Goal: Task Accomplishment & Management: Use online tool/utility

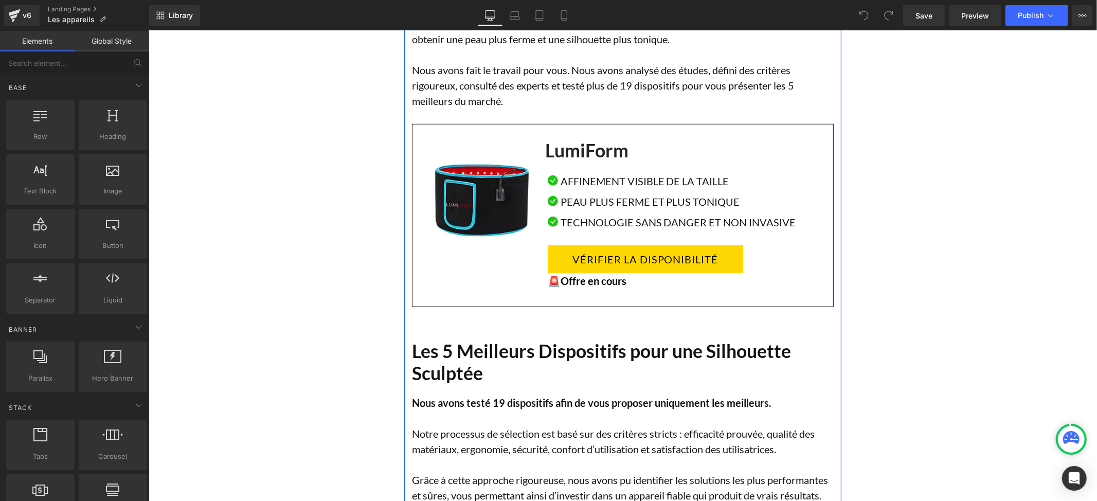
scroll to position [617, 0]
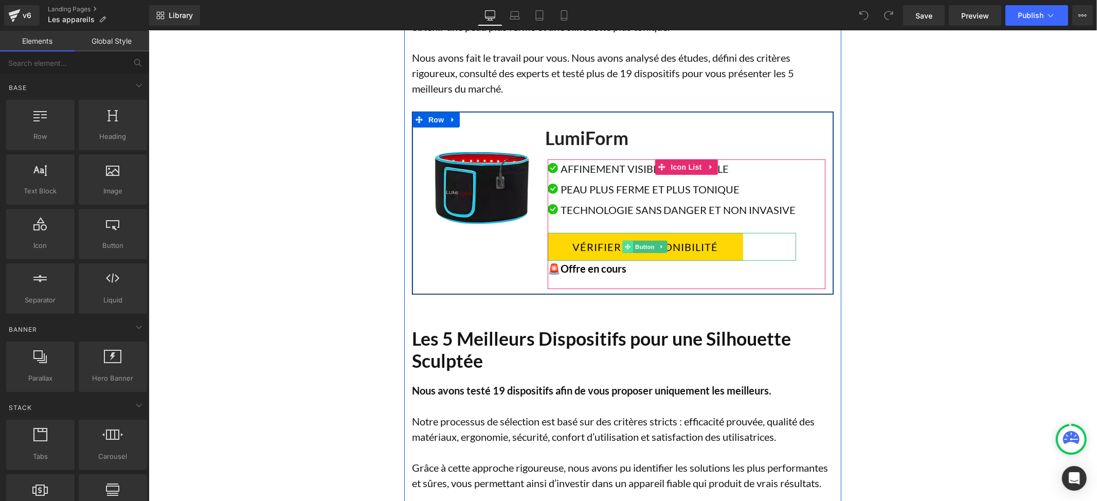
click at [624, 249] on icon at bounding box center [627, 246] width 6 height 6
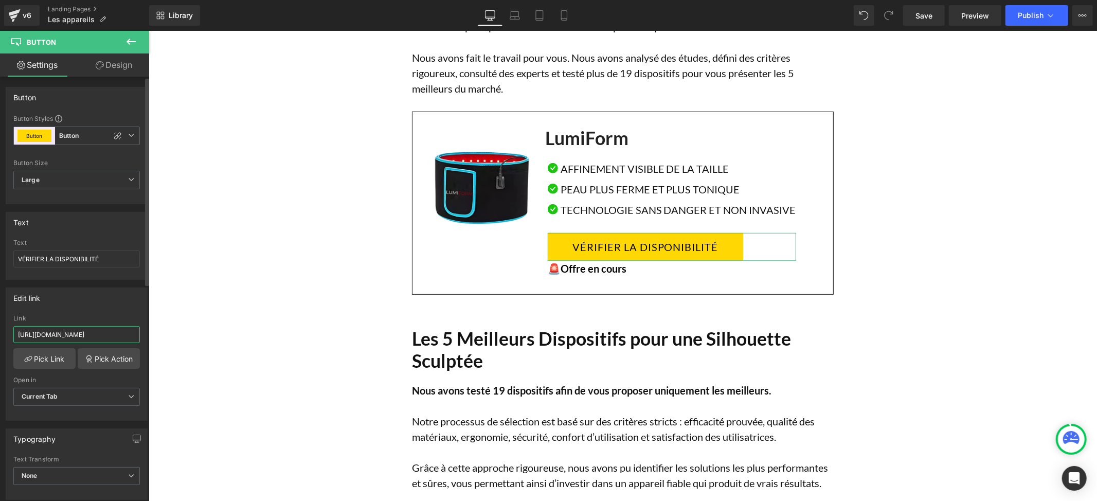
click at [76, 336] on input "[URL][DOMAIN_NAME]" at bounding box center [76, 334] width 127 height 17
paste input "-[GEOGRAPHIC_DATA]"
type input "[URL][DOMAIN_NAME]"
click at [116, 311] on div "Edit link [URL][DOMAIN_NAME] Link [URL][DOMAIN_NAME] Pick Link Pick Action Curr…" at bounding box center [77, 354] width 142 height 133
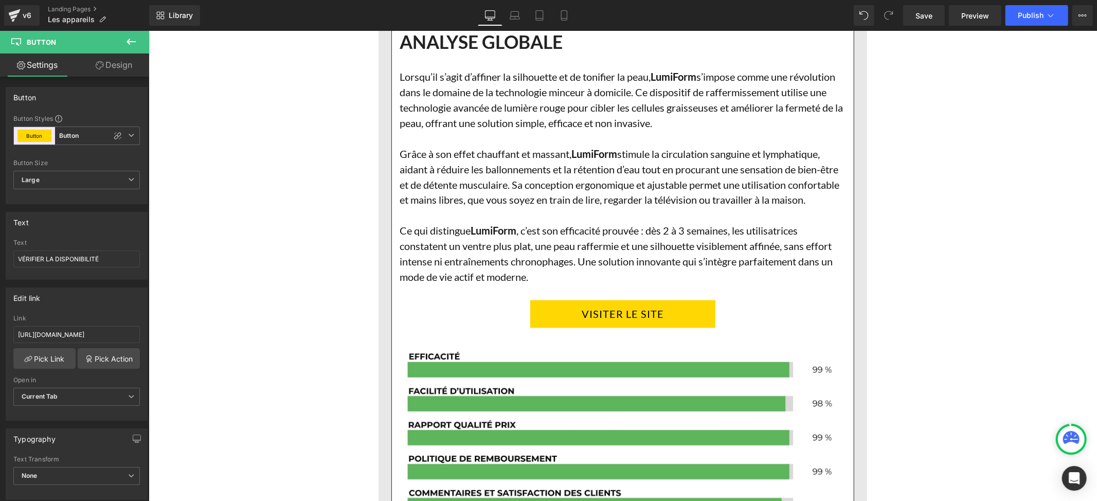
scroll to position [1577, 0]
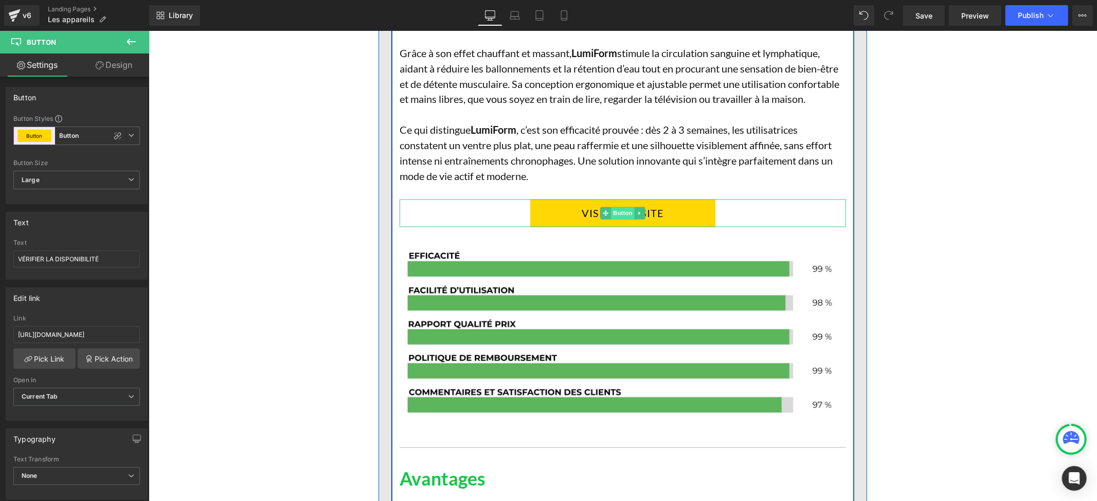
click at [616, 219] on span "Button" at bounding box center [623, 213] width 24 height 12
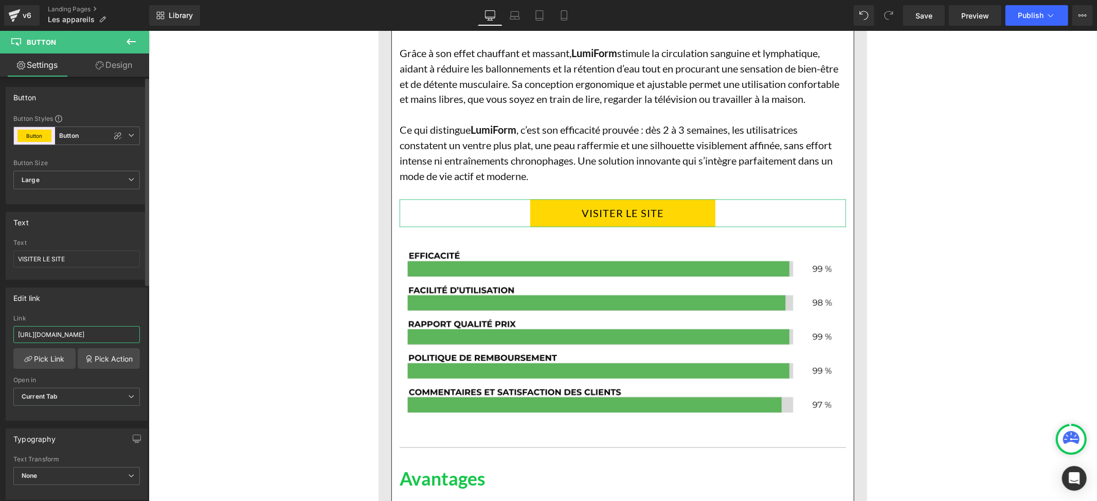
click at [77, 338] on input "[URL][DOMAIN_NAME]" at bounding box center [76, 334] width 127 height 17
paste input "-[GEOGRAPHIC_DATA]"
type input "[URL][DOMAIN_NAME]"
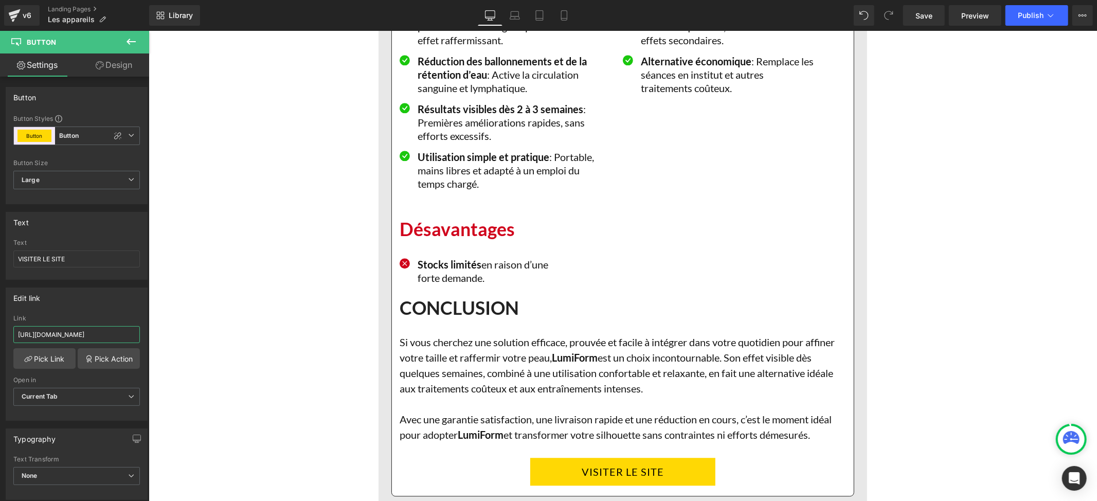
scroll to position [2332, 0]
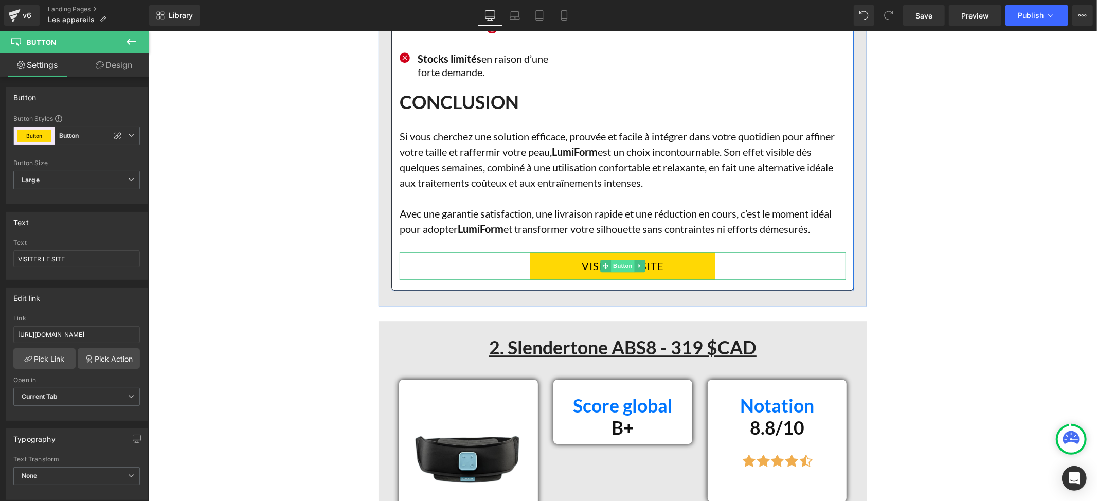
click at [616, 272] on span "Button" at bounding box center [623, 265] width 24 height 12
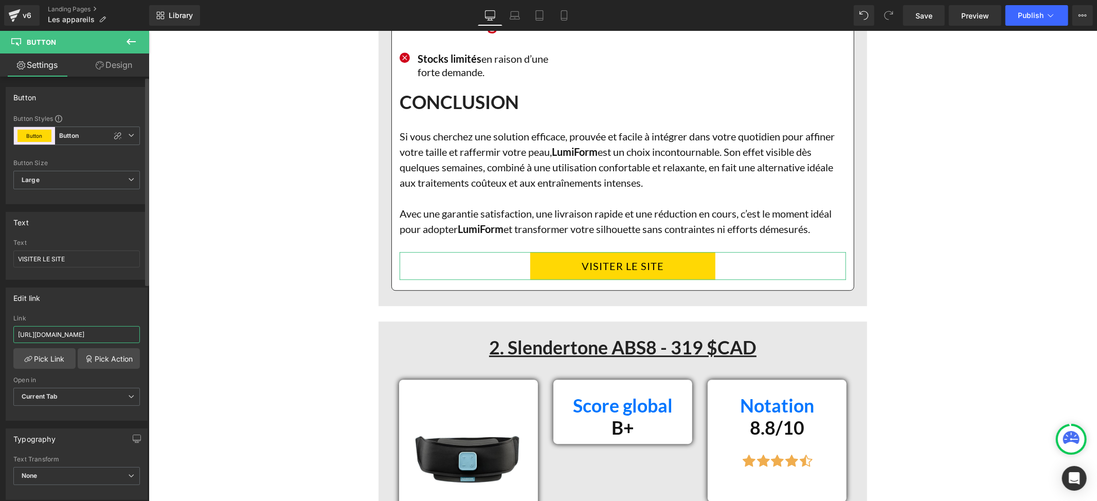
click at [64, 332] on input "[URL][DOMAIN_NAME]" at bounding box center [76, 334] width 127 height 17
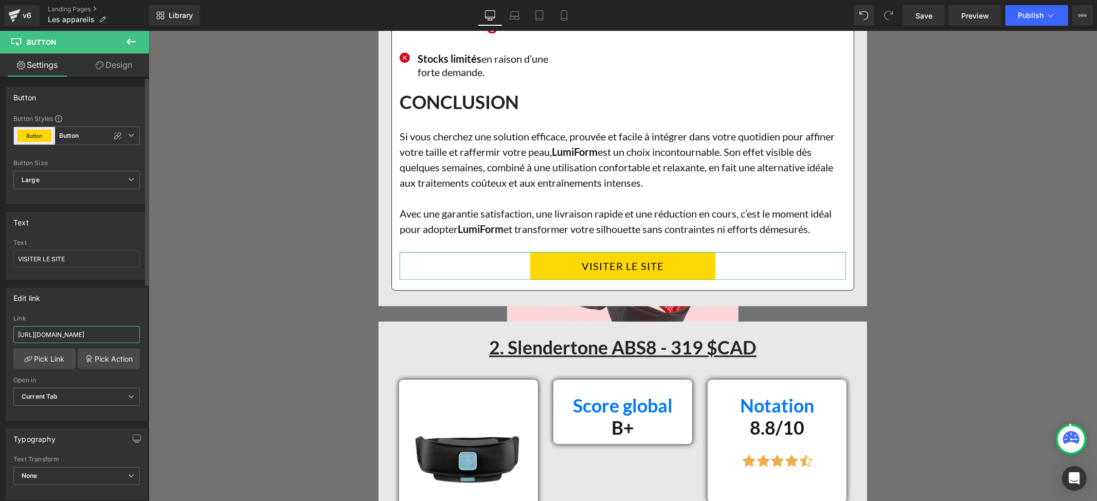
click at [86, 336] on input "[URL][DOMAIN_NAME]" at bounding box center [76, 334] width 127 height 17
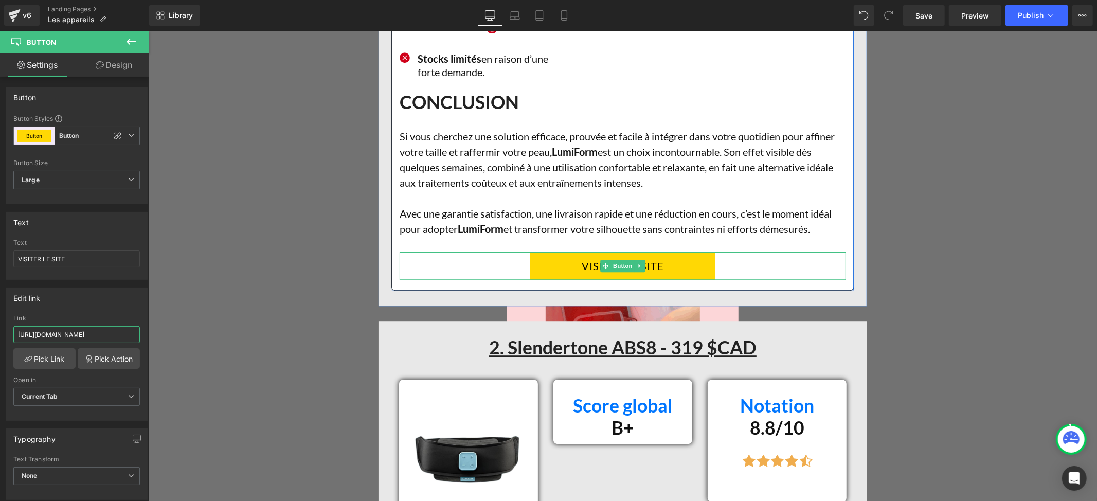
type input "[URL][DOMAIN_NAME]"
click at [768, 279] on div "VISITER LE SITE" at bounding box center [622, 266] width 446 height 28
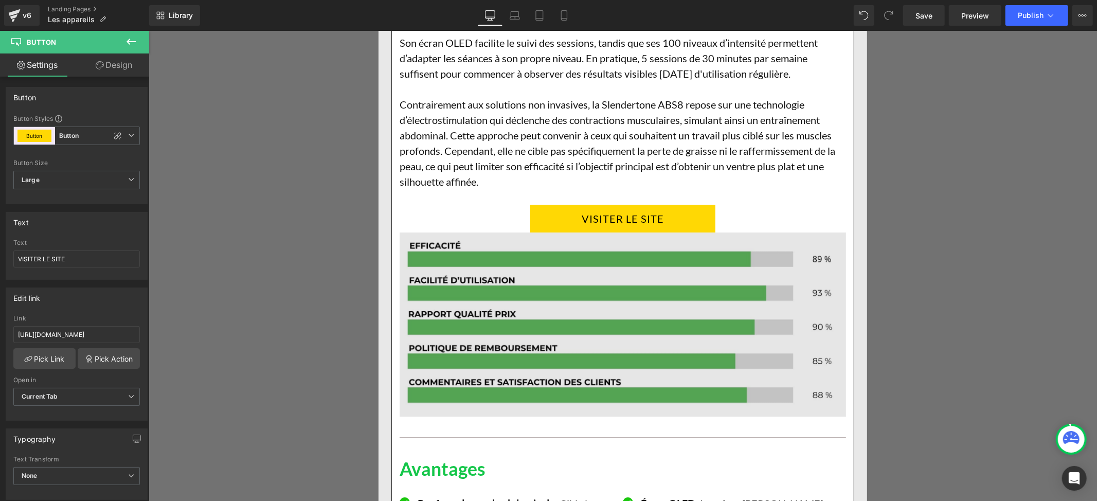
scroll to position [2949, 0]
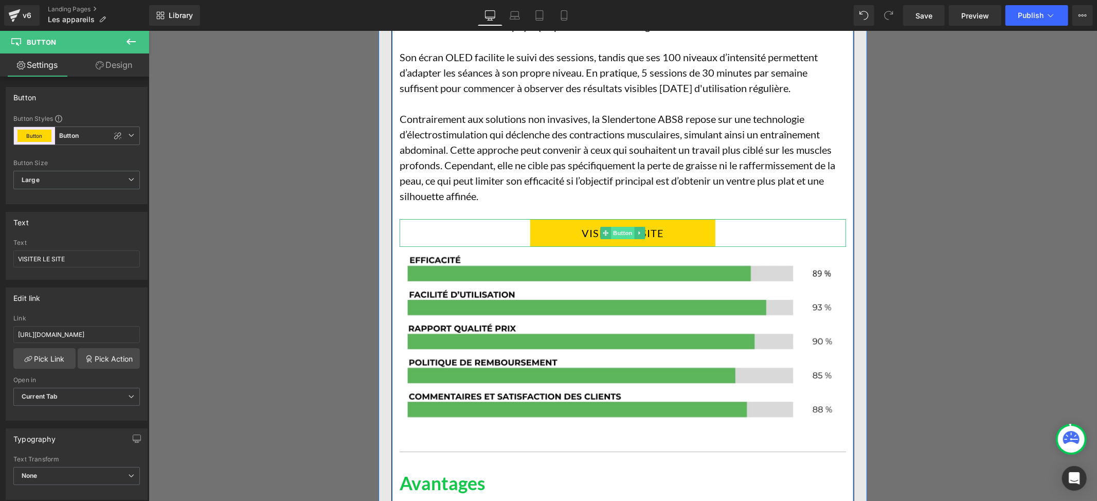
click at [618, 239] on span "Button" at bounding box center [623, 232] width 24 height 12
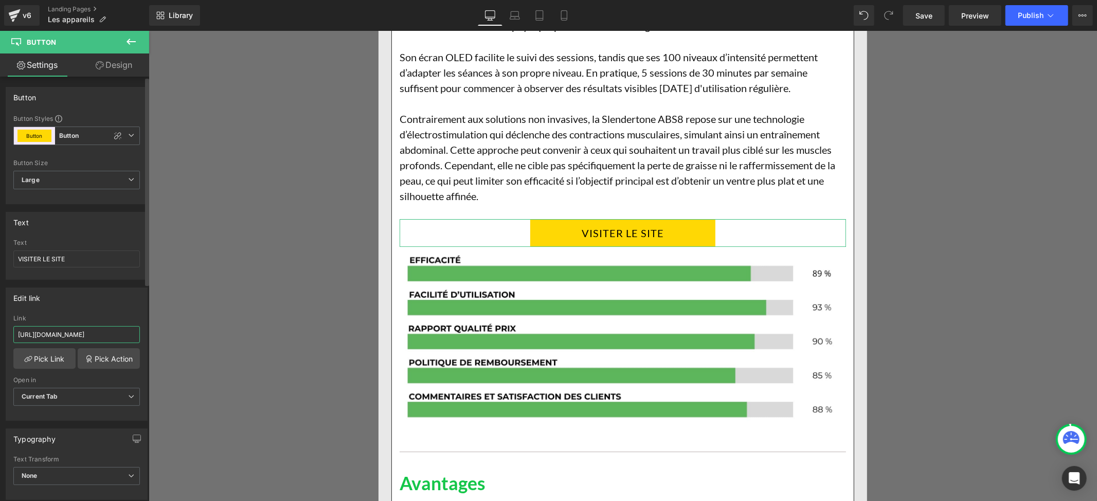
click at [73, 332] on input "[URL][DOMAIN_NAME]" at bounding box center [76, 334] width 127 height 17
paste input "-[GEOGRAPHIC_DATA]"
type input "[URL][DOMAIN_NAME]"
click at [118, 315] on div "Edit link [URL][DOMAIN_NAME] Link [URL][DOMAIN_NAME] Pick Link Pick Action Curr…" at bounding box center [77, 354] width 142 height 133
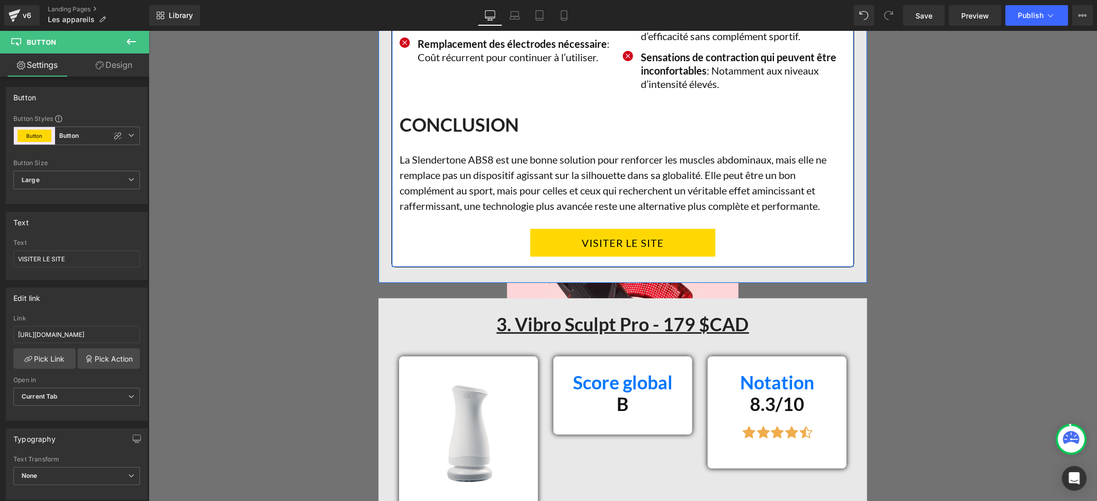
scroll to position [3634, 0]
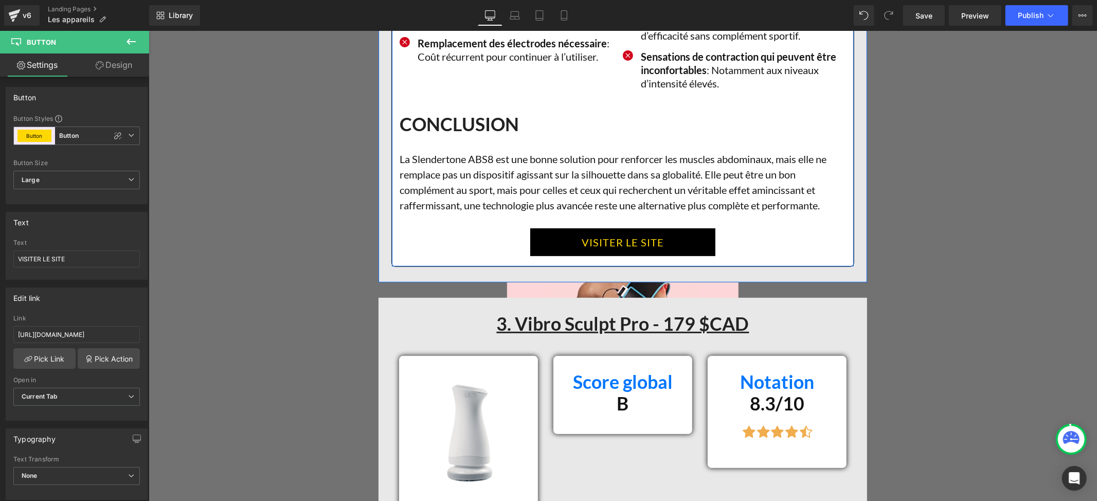
click at [611, 256] on div "VISITER LE SITE Button" at bounding box center [622, 242] width 446 height 28
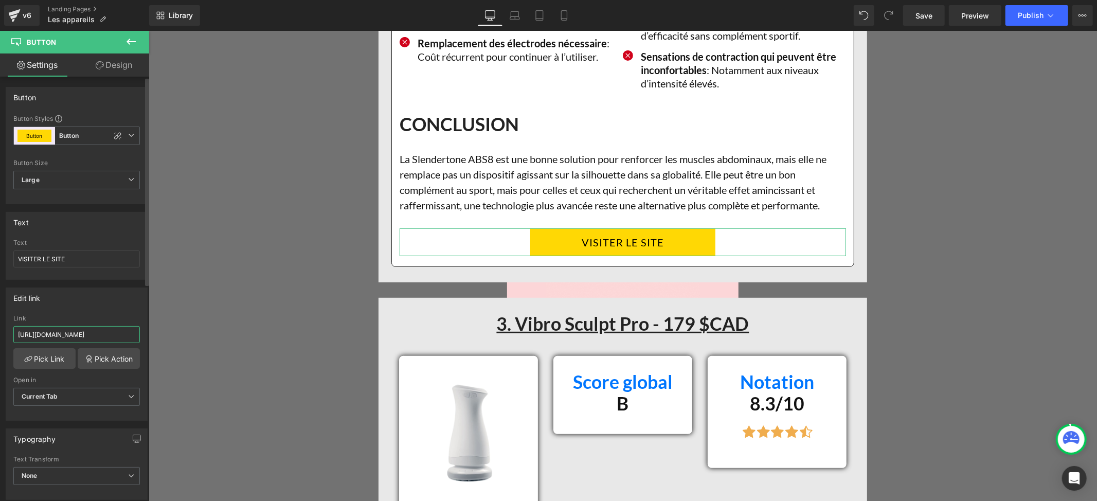
click at [89, 329] on input "[URL][DOMAIN_NAME]" at bounding box center [76, 334] width 127 height 17
type input "[URL][DOMAIN_NAME]"
click at [117, 304] on div "Edit link" at bounding box center [76, 298] width 141 height 20
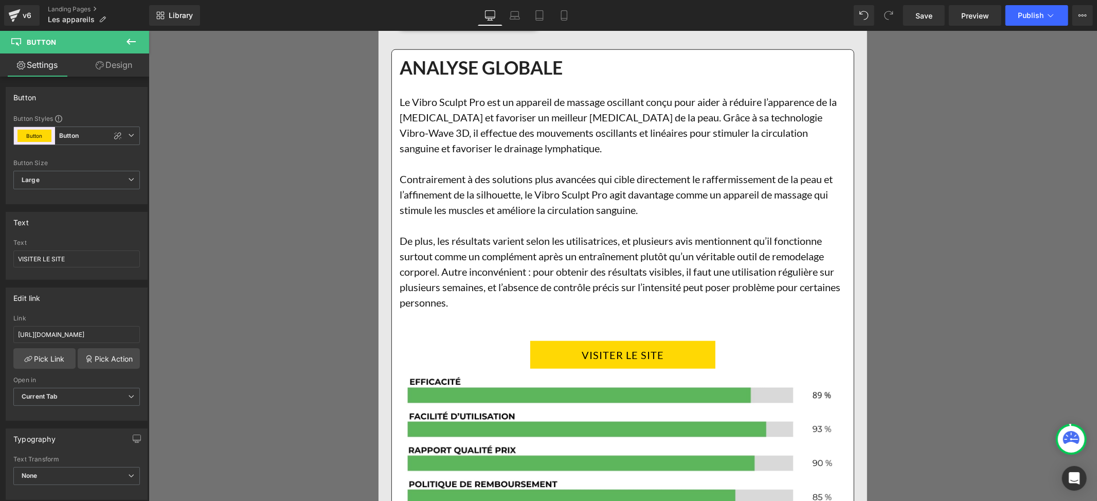
scroll to position [4252, 0]
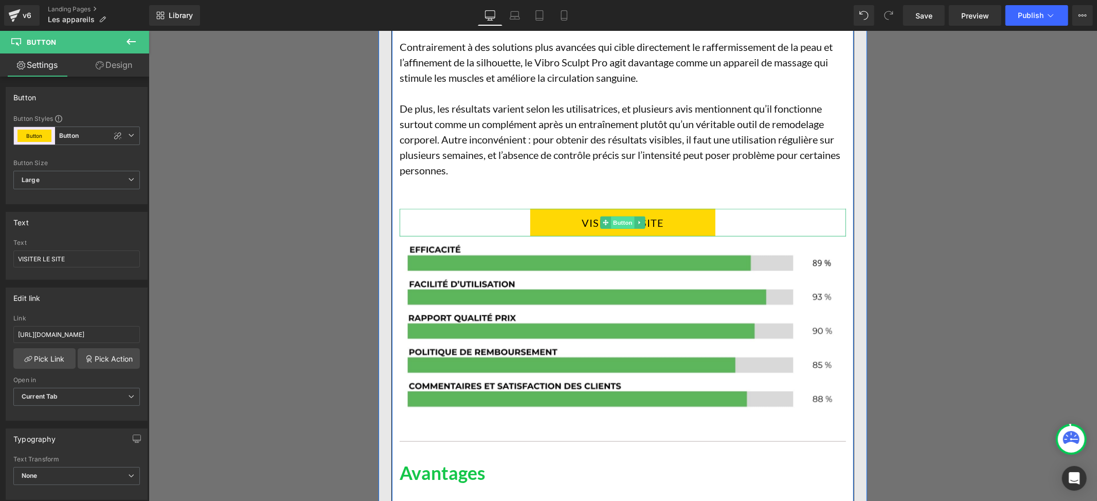
click at [616, 228] on span "Button" at bounding box center [623, 222] width 24 height 12
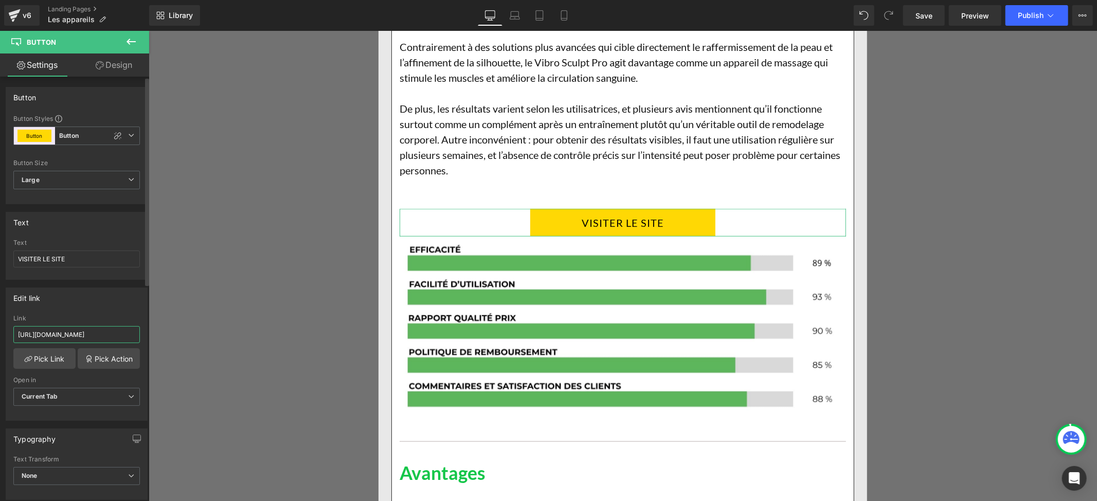
click at [62, 334] on input "[URL][DOMAIN_NAME]" at bounding box center [76, 334] width 127 height 17
paste input "-[GEOGRAPHIC_DATA]"
type input "[URL][DOMAIN_NAME]"
click at [118, 313] on div "Edit link [URL][DOMAIN_NAME] Link [URL][DOMAIN_NAME] Pick Link Pick Action Curr…" at bounding box center [77, 354] width 142 height 133
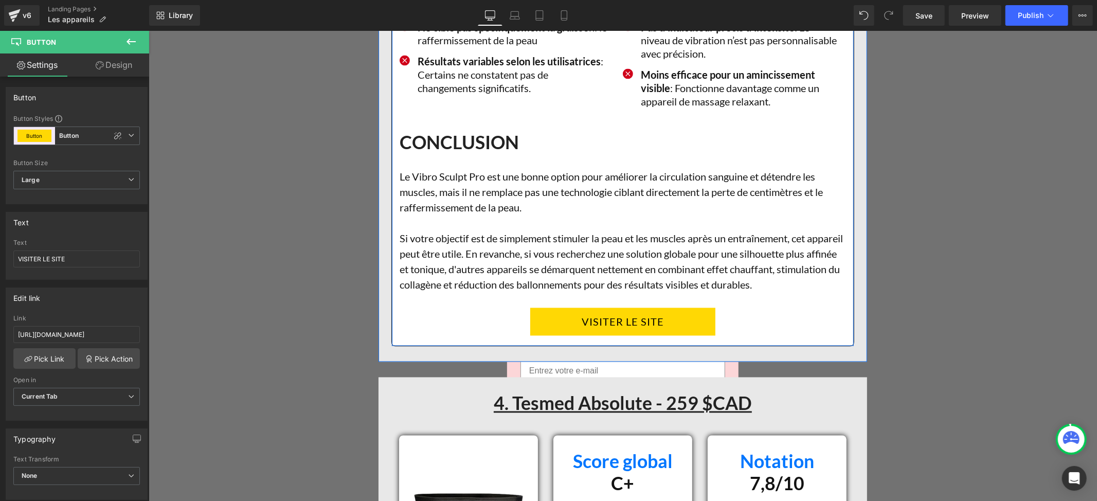
scroll to position [4938, 0]
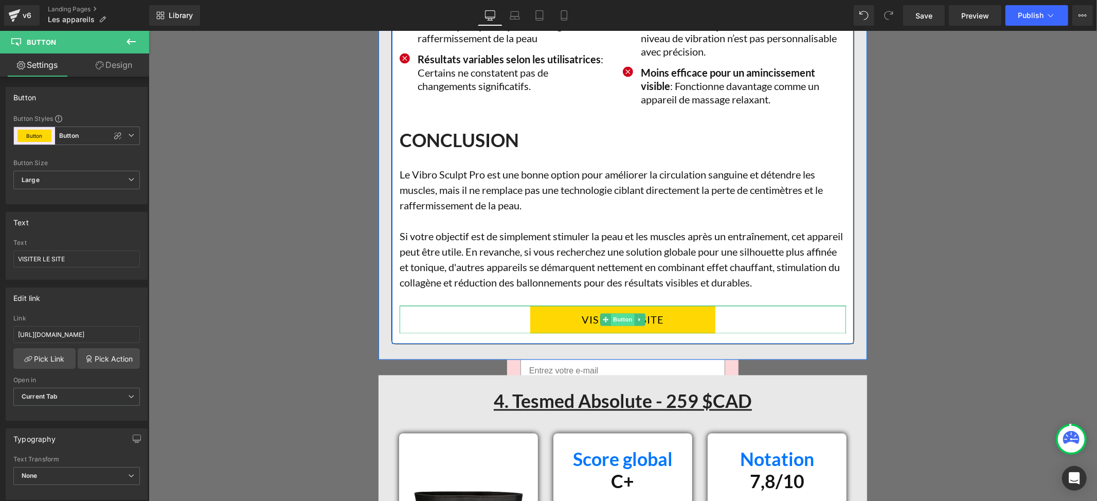
click at [611, 326] on span "Button" at bounding box center [623, 319] width 24 height 12
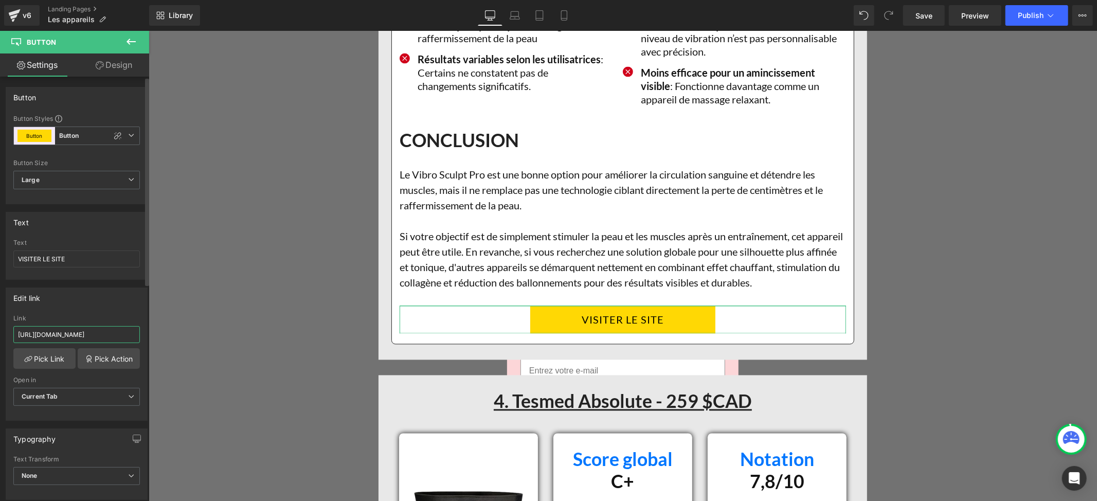
click at [81, 338] on input "[URL][DOMAIN_NAME]" at bounding box center [76, 334] width 127 height 17
paste input "-[GEOGRAPHIC_DATA]"
type input "[URL][DOMAIN_NAME]"
click at [117, 301] on div "Edit link" at bounding box center [76, 298] width 141 height 20
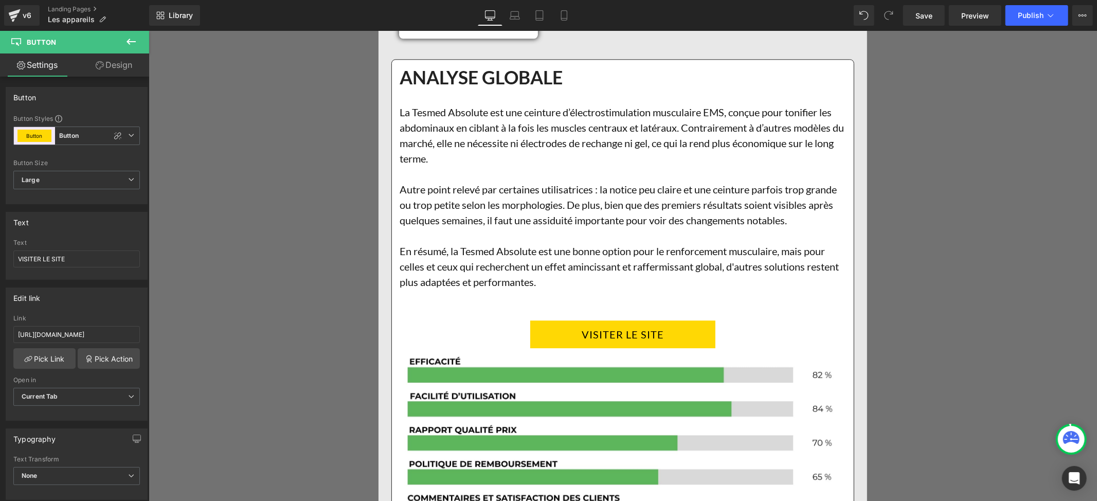
scroll to position [5761, 0]
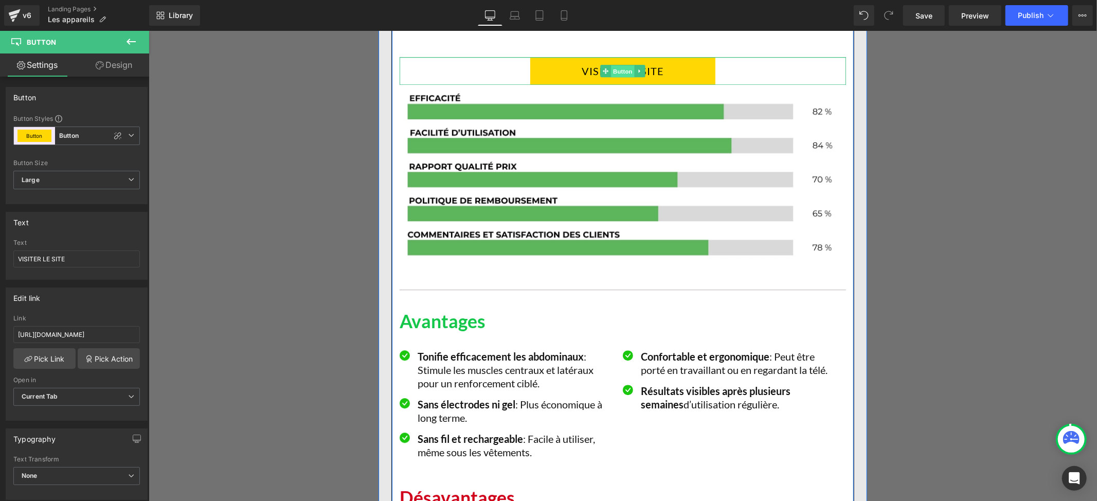
click at [613, 77] on span "Button" at bounding box center [623, 71] width 24 height 12
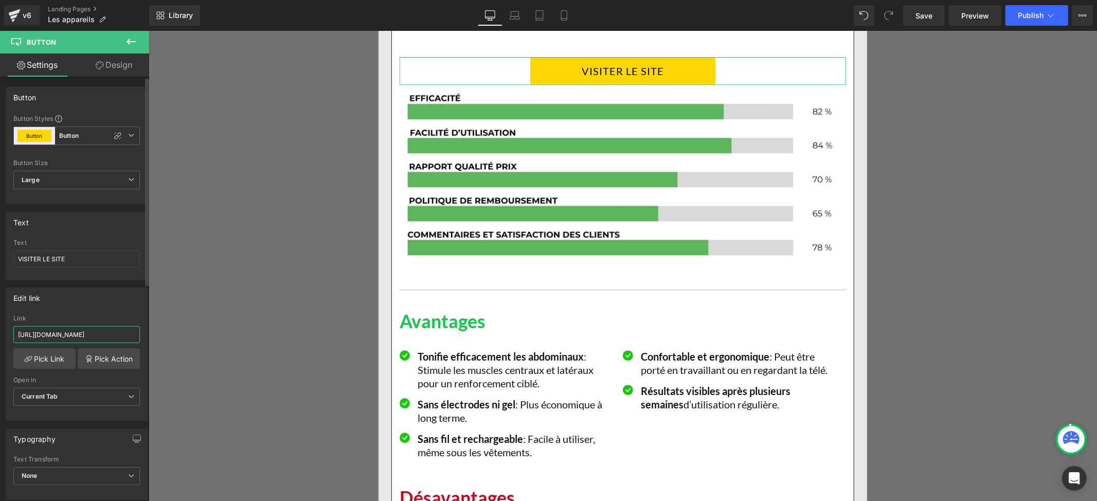
click at [62, 337] on input "[URL][DOMAIN_NAME]" at bounding box center [76, 334] width 127 height 17
paste input "-[GEOGRAPHIC_DATA]"
type input "[URL][DOMAIN_NAME]"
click at [97, 311] on div "Edit link [URL][DOMAIN_NAME] Link [URL][DOMAIN_NAME] Pick Link Pick Action Curr…" at bounding box center [77, 354] width 142 height 133
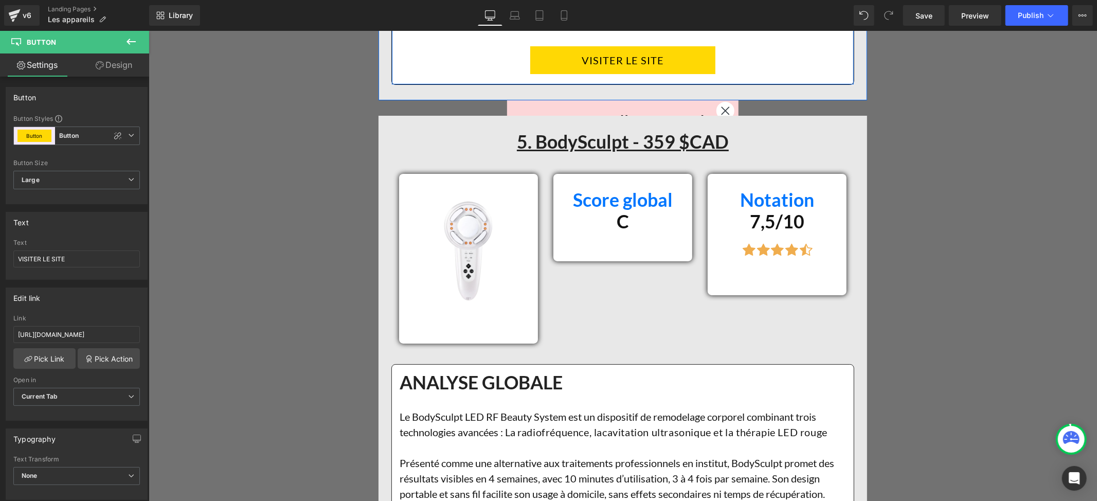
scroll to position [6378, 0]
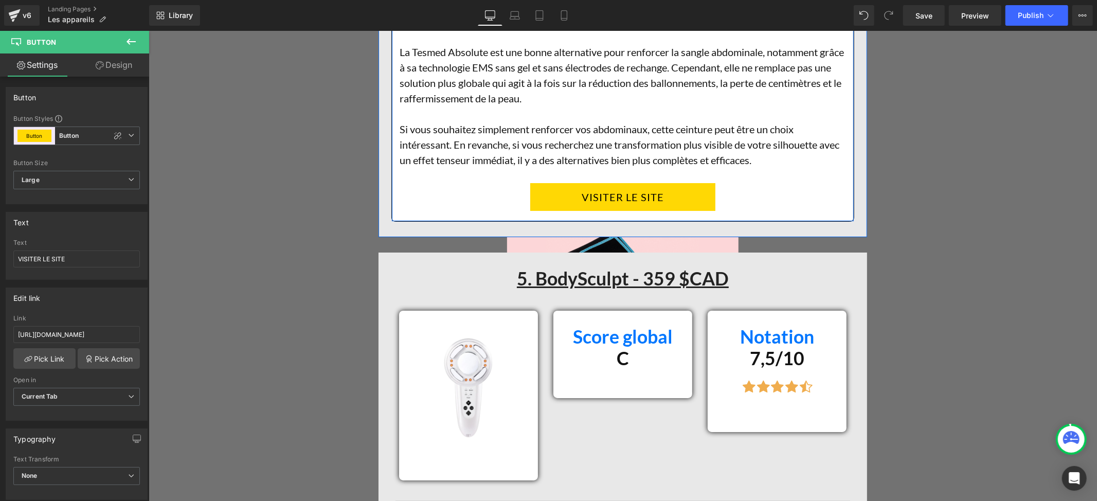
click at [614, 210] on div "VISITER LE SITE Button" at bounding box center [622, 197] width 446 height 28
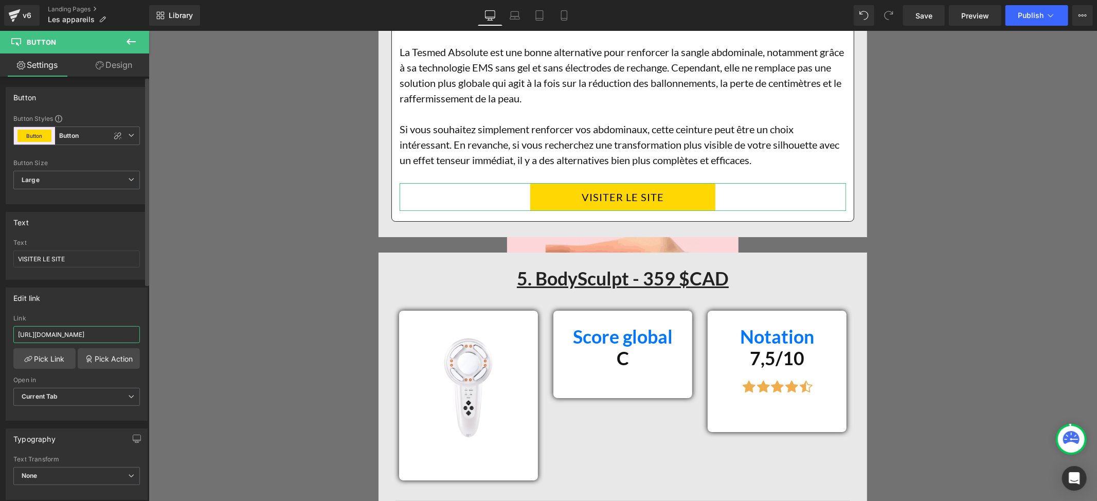
click at [79, 336] on input "[URL][DOMAIN_NAME]" at bounding box center [76, 334] width 127 height 17
paste input "-[GEOGRAPHIC_DATA]"
type input "[URL][DOMAIN_NAME]"
click at [108, 308] on div "Edit link" at bounding box center [76, 298] width 141 height 20
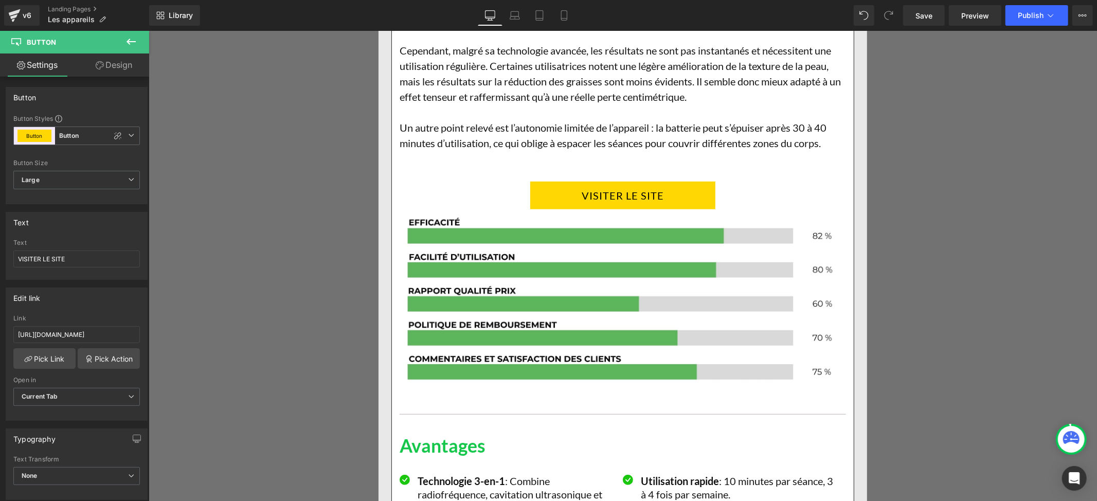
scroll to position [7064, 0]
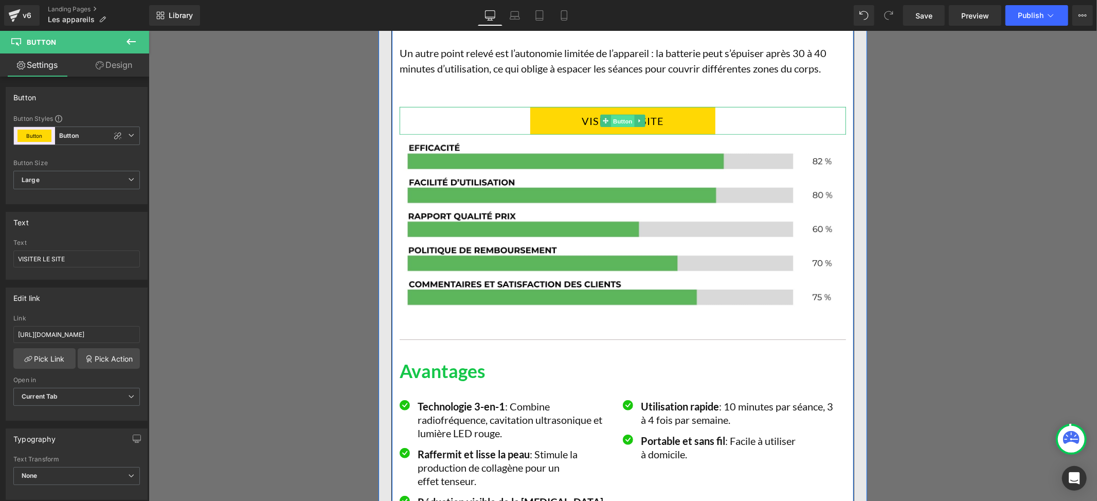
click at [620, 127] on span "Button" at bounding box center [623, 121] width 24 height 12
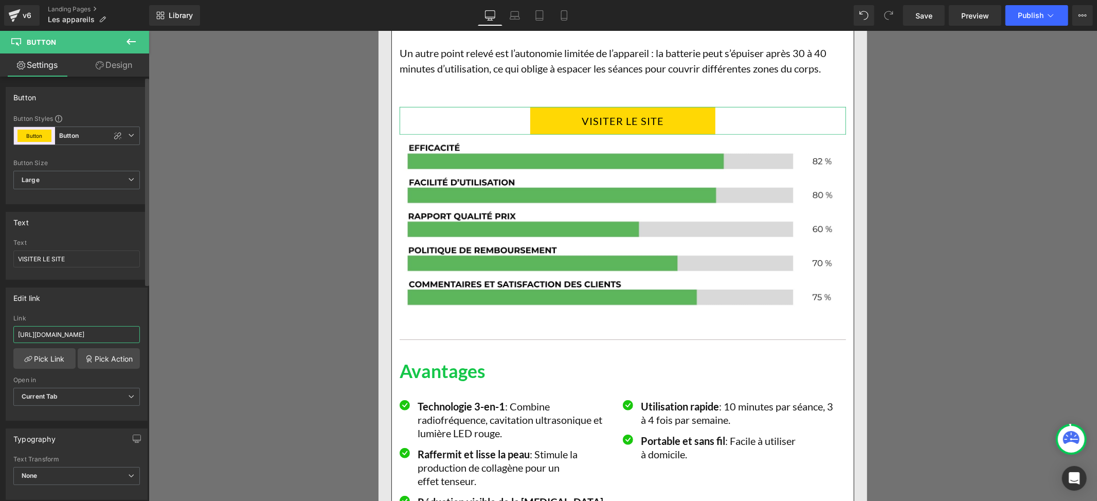
click at [91, 338] on input "[URL][DOMAIN_NAME]" at bounding box center [76, 334] width 127 height 17
paste input "-[GEOGRAPHIC_DATA]"
type input "[URL][DOMAIN_NAME]"
drag, startPoint x: 113, startPoint y: 305, endPoint x: 110, endPoint y: 274, distance: 31.0
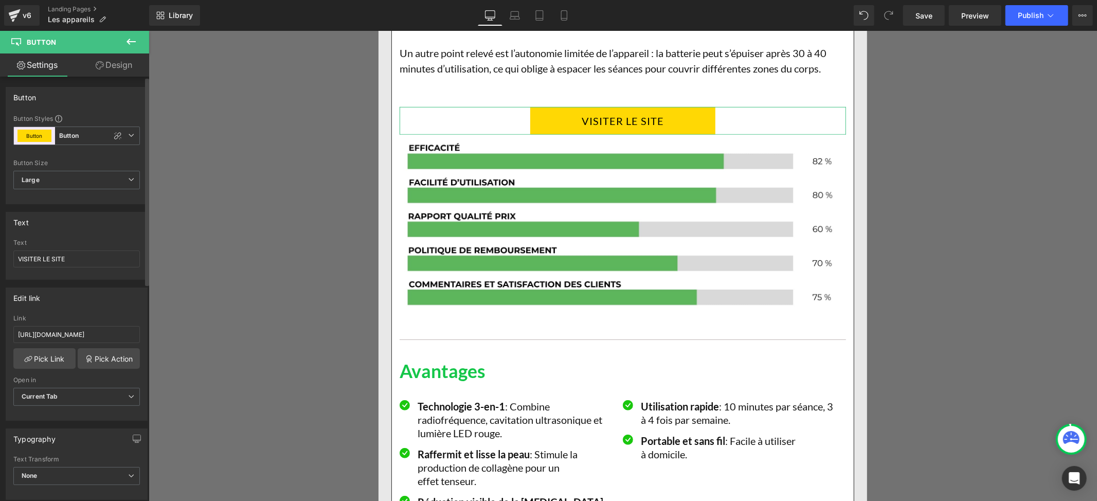
click at [113, 305] on div "Edit link" at bounding box center [76, 298] width 141 height 20
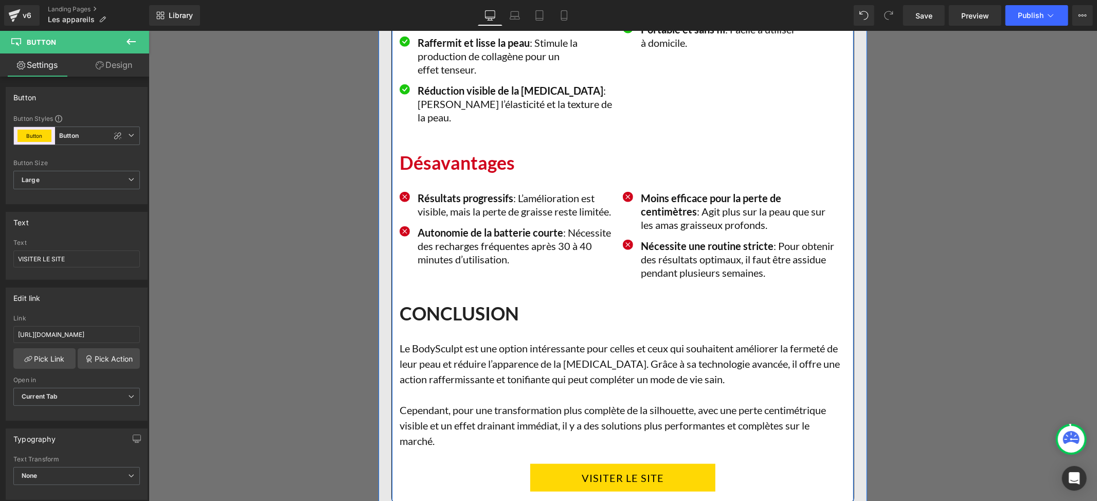
scroll to position [7681, 0]
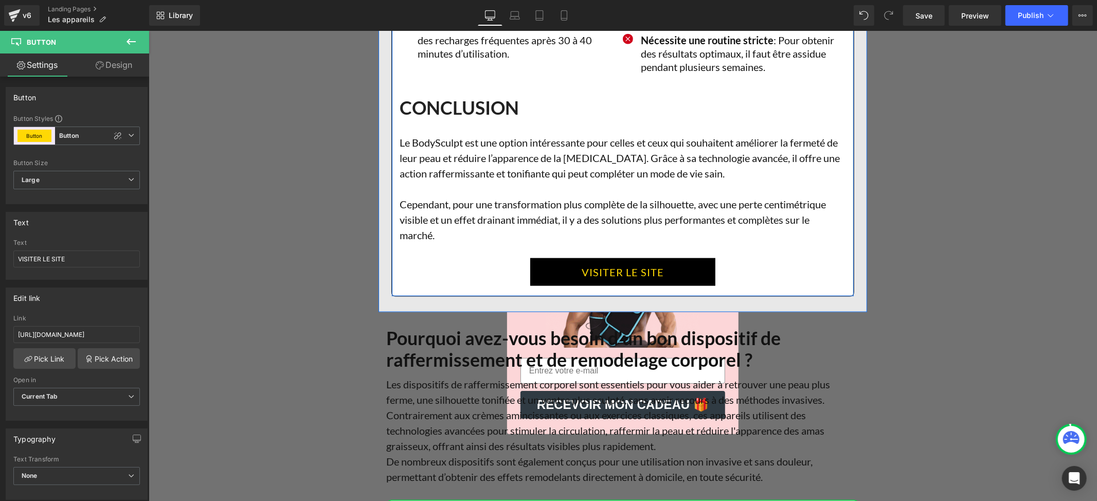
click at [606, 285] on div "VISITER LE SITE Button" at bounding box center [622, 272] width 446 height 28
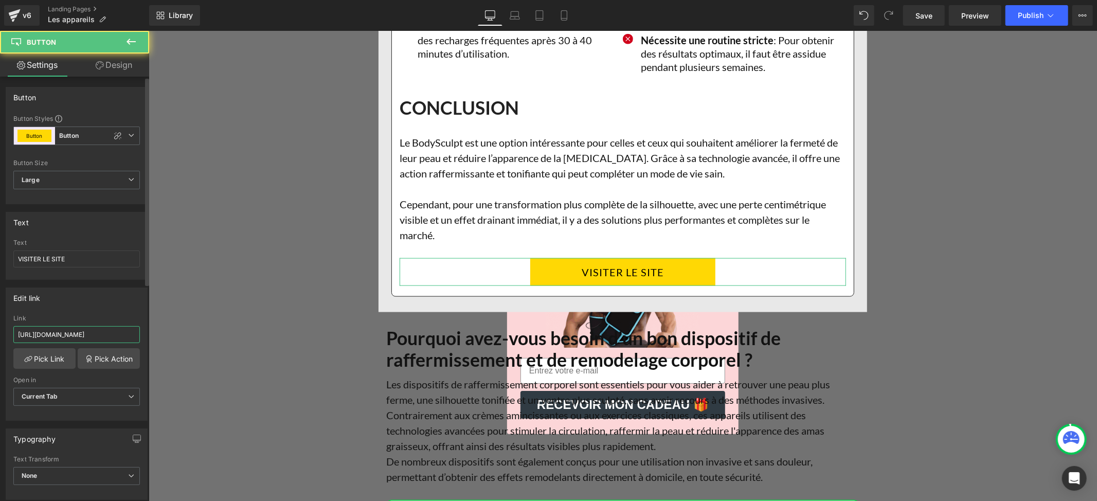
click at [59, 332] on input "[URL][DOMAIN_NAME]" at bounding box center [76, 334] width 127 height 17
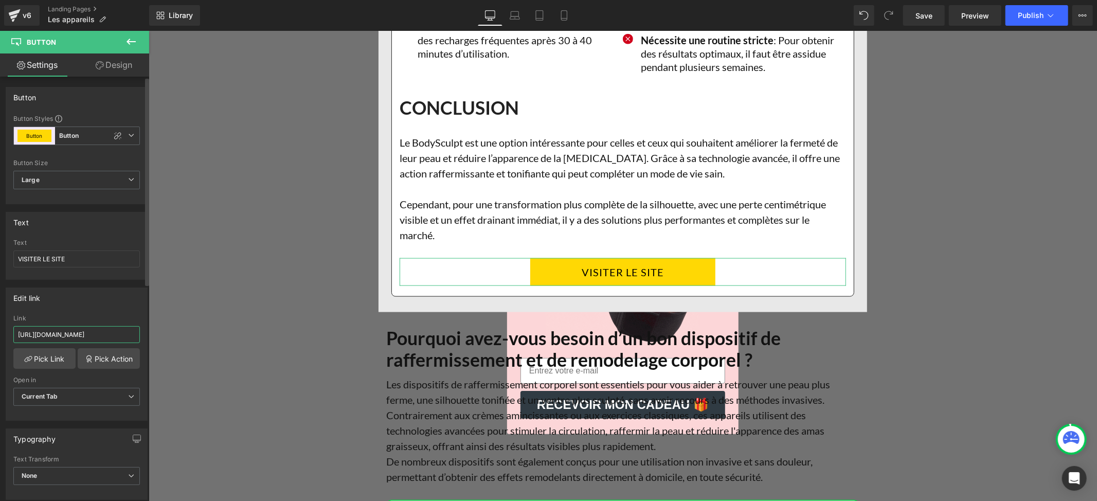
paste input "-[GEOGRAPHIC_DATA]"
type input "[URL][DOMAIN_NAME]"
click at [100, 309] on div "Edit link [URL][DOMAIN_NAME] Link [URL][DOMAIN_NAME] Pick Link Pick Action Curr…" at bounding box center [77, 354] width 142 height 133
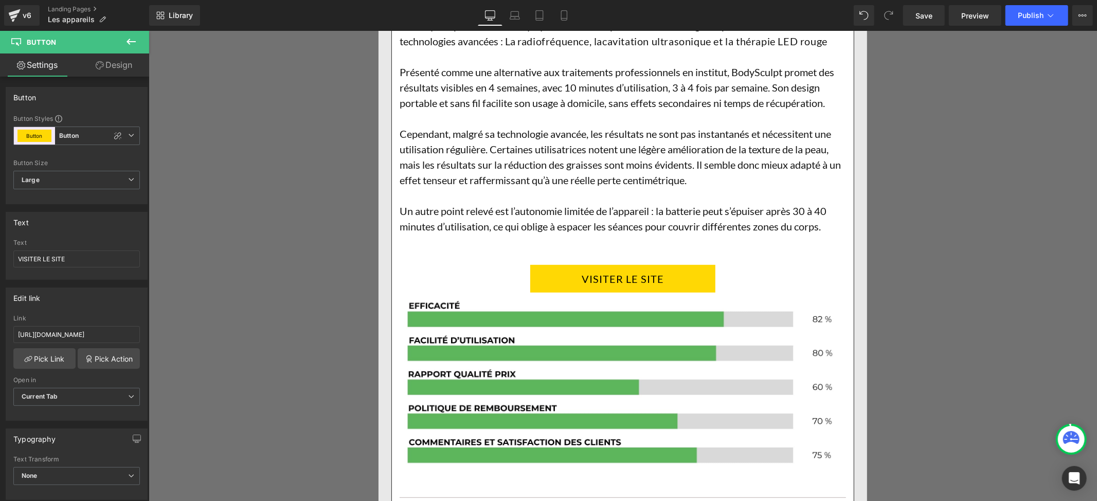
scroll to position [6768, 0]
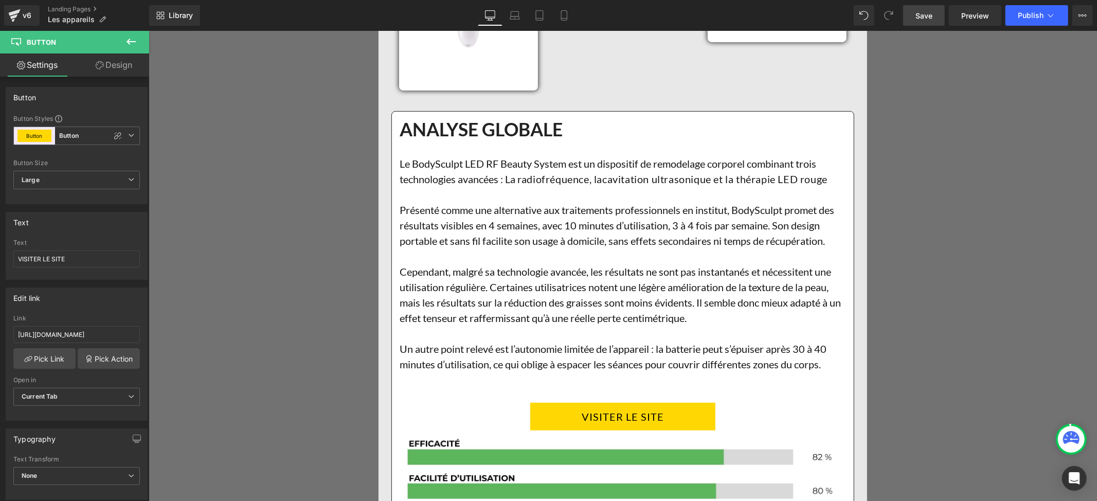
click at [931, 17] on span "Save" at bounding box center [924, 15] width 17 height 11
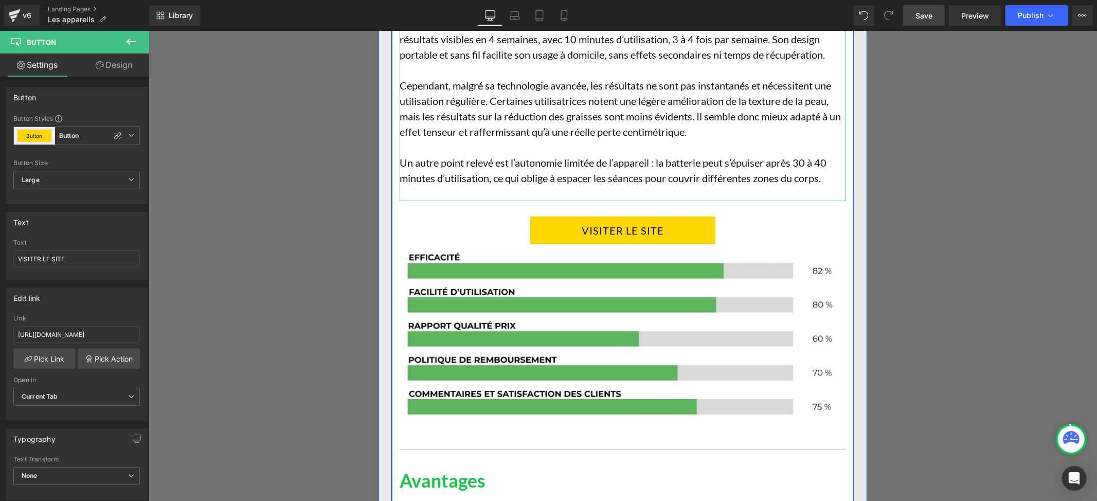
scroll to position [6974, 0]
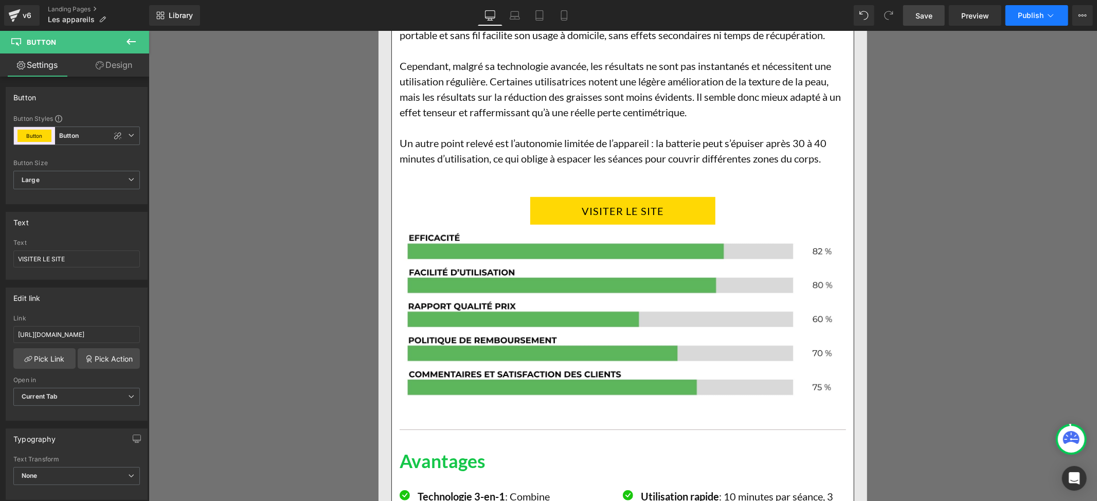
click at [1009, 7] on button "Publish" at bounding box center [1037, 15] width 63 height 21
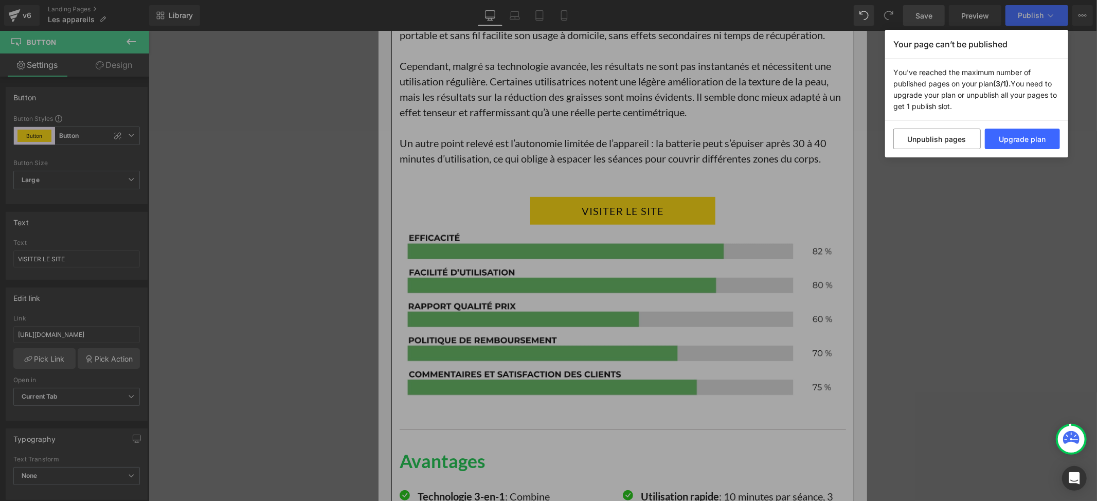
click at [1033, 22] on div "Your page can’t be published You've reached the maximum number of published pag…" at bounding box center [548, 250] width 1097 height 501
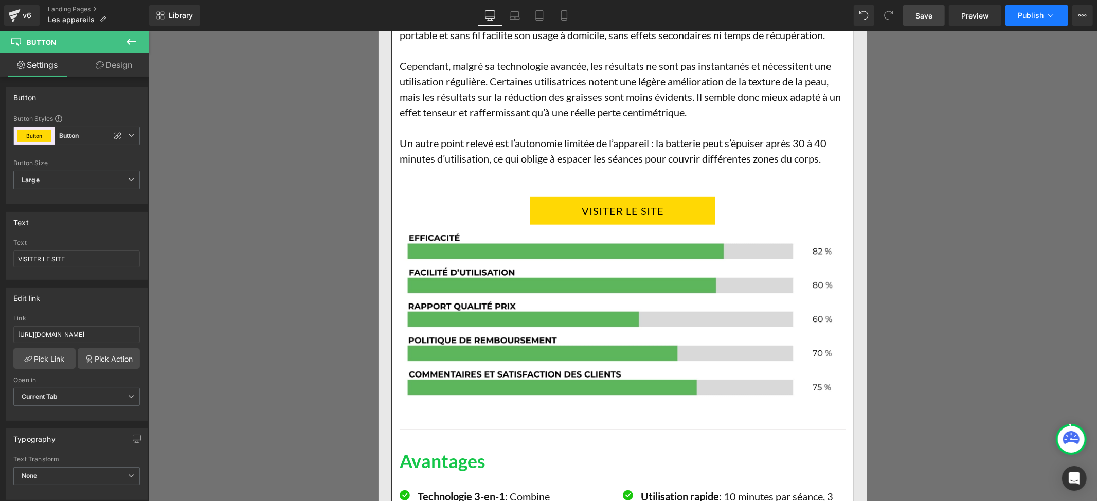
click at [1033, 23] on button "Publish" at bounding box center [1037, 15] width 63 height 21
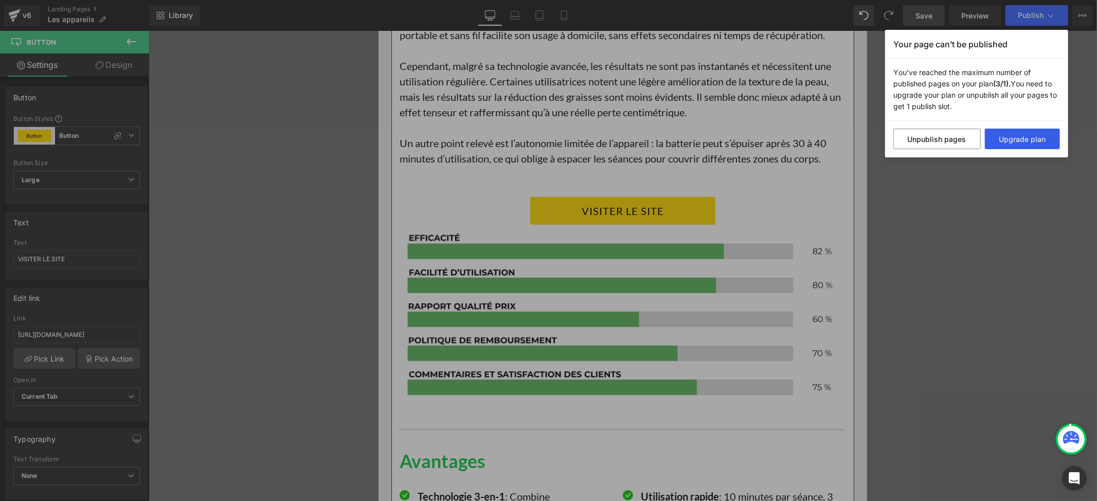
click at [1021, 141] on button "Upgrade plan" at bounding box center [1023, 139] width 76 height 21
click at [1029, 15] on div "Your page can’t be published You've reached the maximum number of published pag…" at bounding box center [548, 250] width 1097 height 501
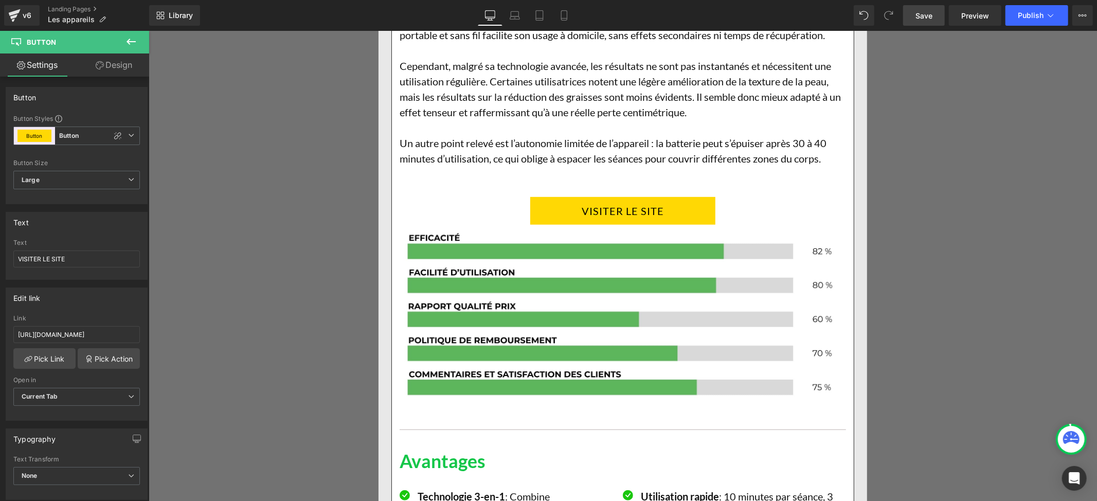
click at [1029, 15] on span "Publish" at bounding box center [1031, 15] width 26 height 8
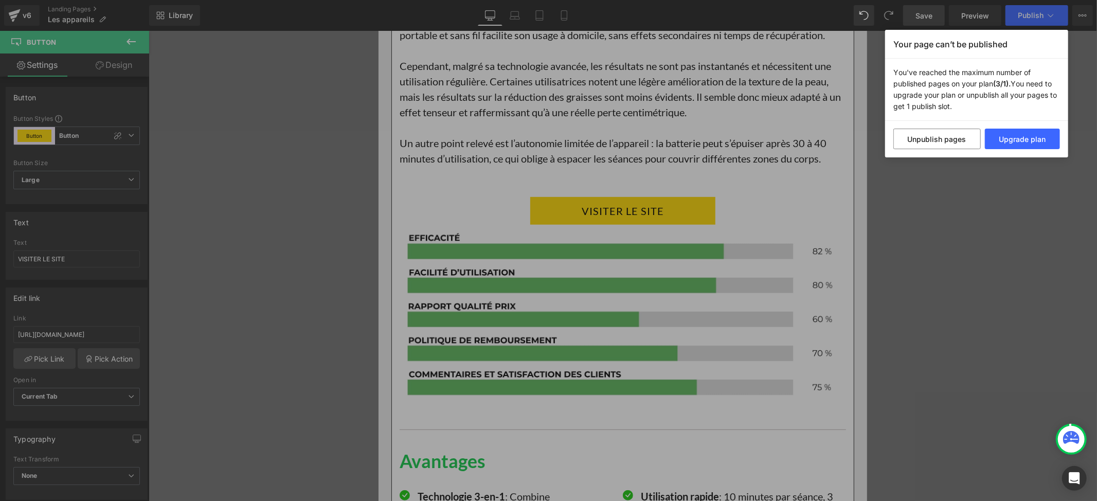
click at [924, 15] on div "Your page can’t be published You've reached the maximum number of published pag…" at bounding box center [548, 250] width 1097 height 501
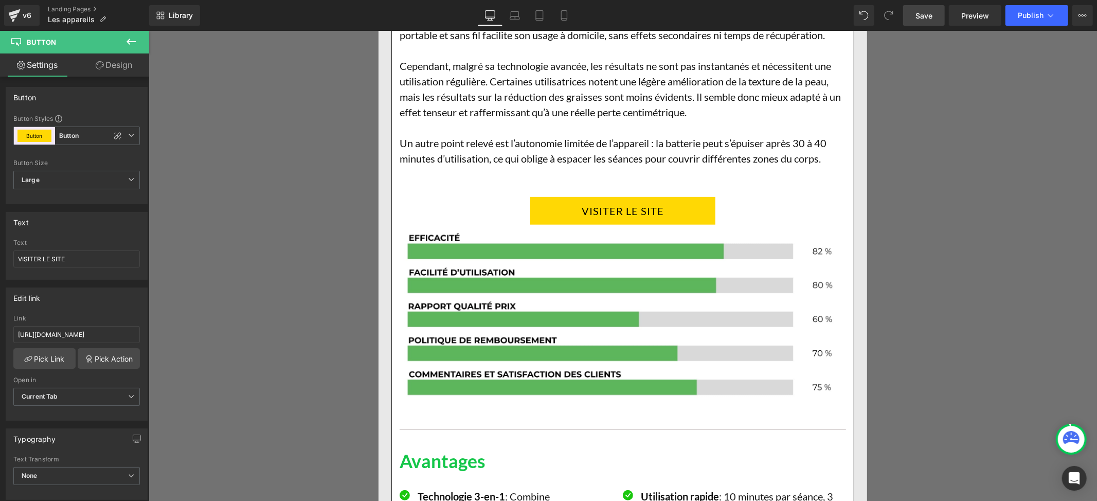
click at [924, 15] on span "Save" at bounding box center [924, 15] width 17 height 11
click at [1038, 15] on span "Publish" at bounding box center [1031, 15] width 26 height 8
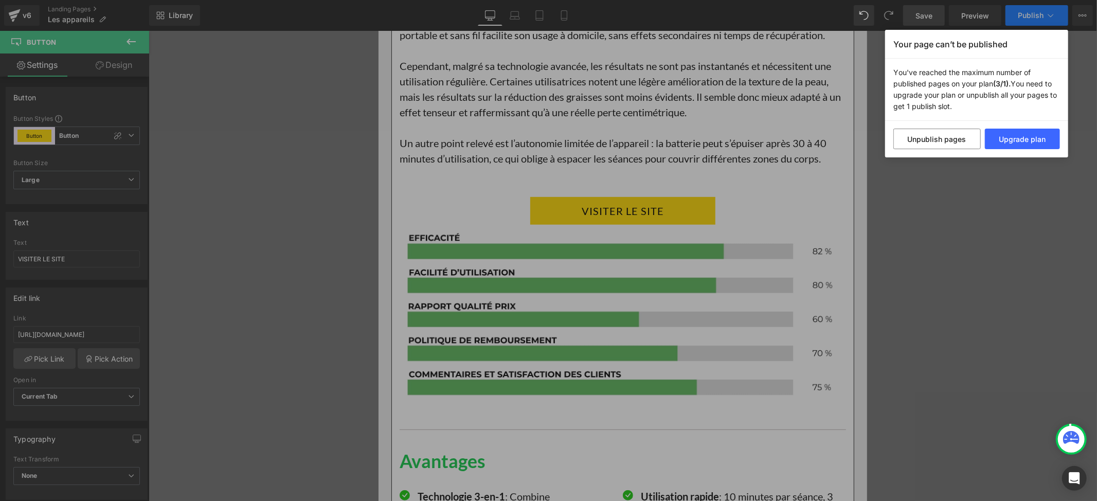
click at [1038, 15] on div "Your page can’t be published You've reached the maximum number of published pag…" at bounding box center [548, 250] width 1097 height 501
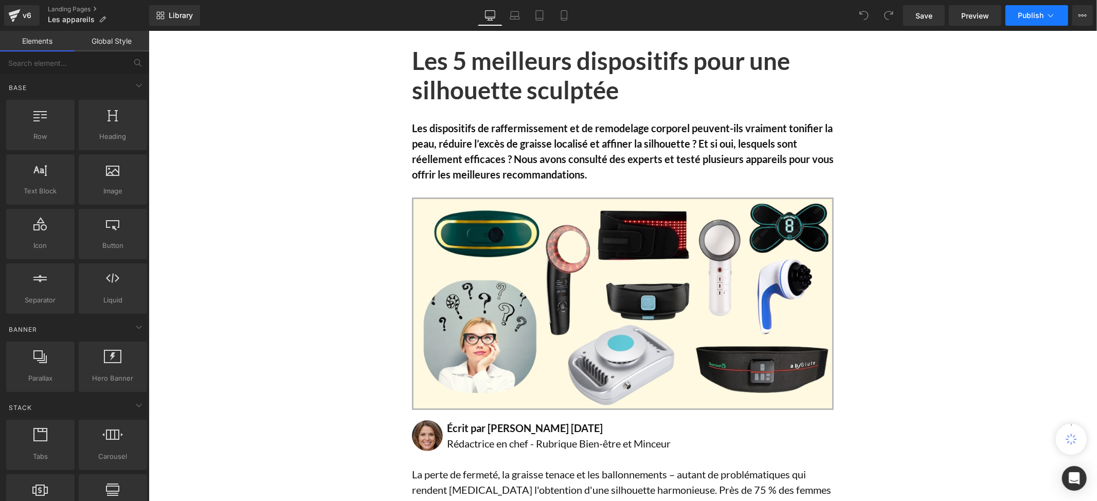
click at [1033, 12] on span "Publish" at bounding box center [1031, 15] width 26 height 8
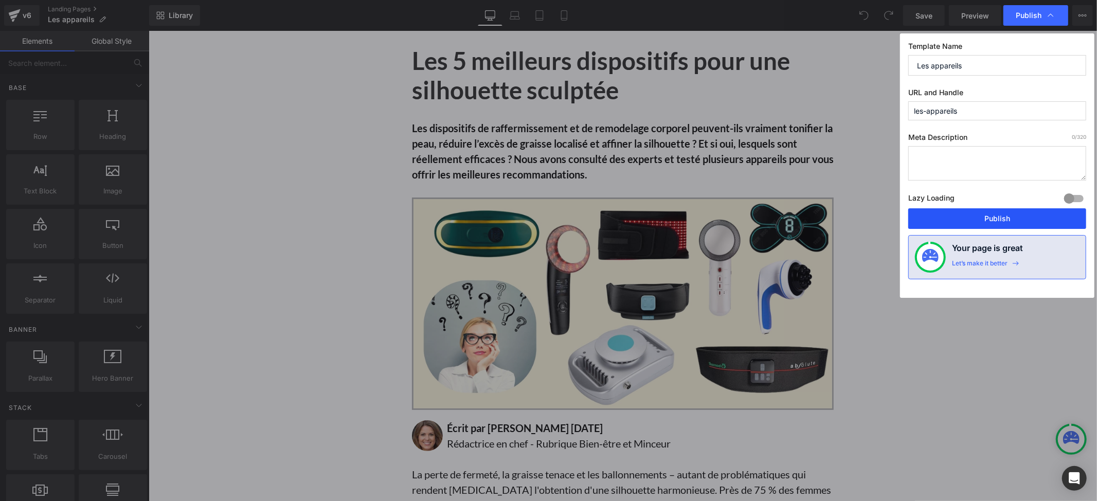
click at [994, 219] on button "Publish" at bounding box center [997, 218] width 178 height 21
